Goal: Obtain resource: Download file/media

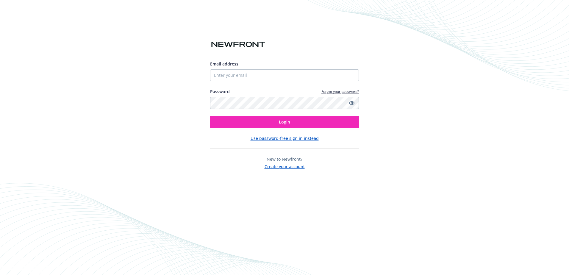
type input "[PERSON_NAME][EMAIL_ADDRESS][PERSON_NAME][DOMAIN_NAME]"
click at [210, 116] on button "Login" at bounding box center [284, 122] width 149 height 12
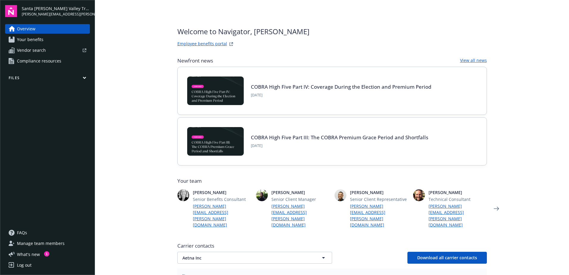
click at [82, 77] on button "Files" at bounding box center [47, 78] width 85 height 7
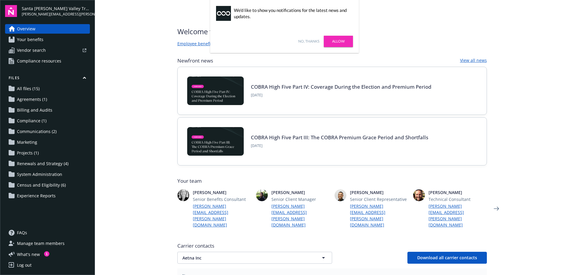
click at [39, 152] on link "Projects (1)" at bounding box center [47, 153] width 85 height 10
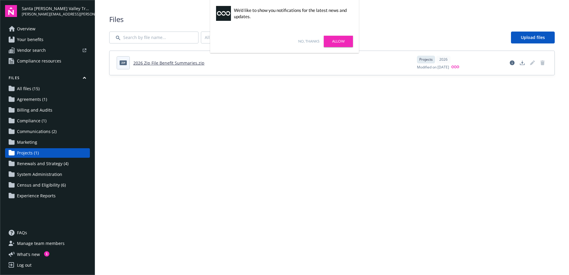
click at [182, 62] on link "2026 Zip File Benefit Summaries.zip" at bounding box center [168, 63] width 71 height 6
